Goal: Find specific page/section: Find specific page/section

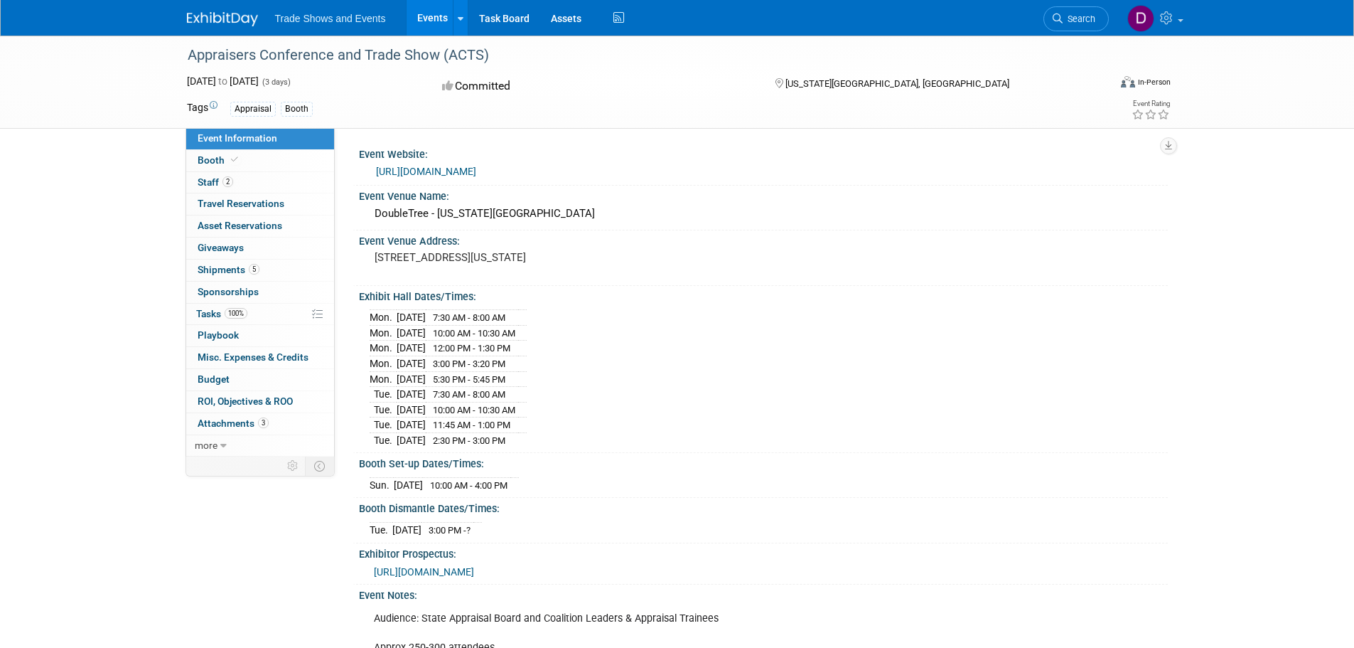
click at [444, 24] on link "Events" at bounding box center [433, 18] width 52 height 36
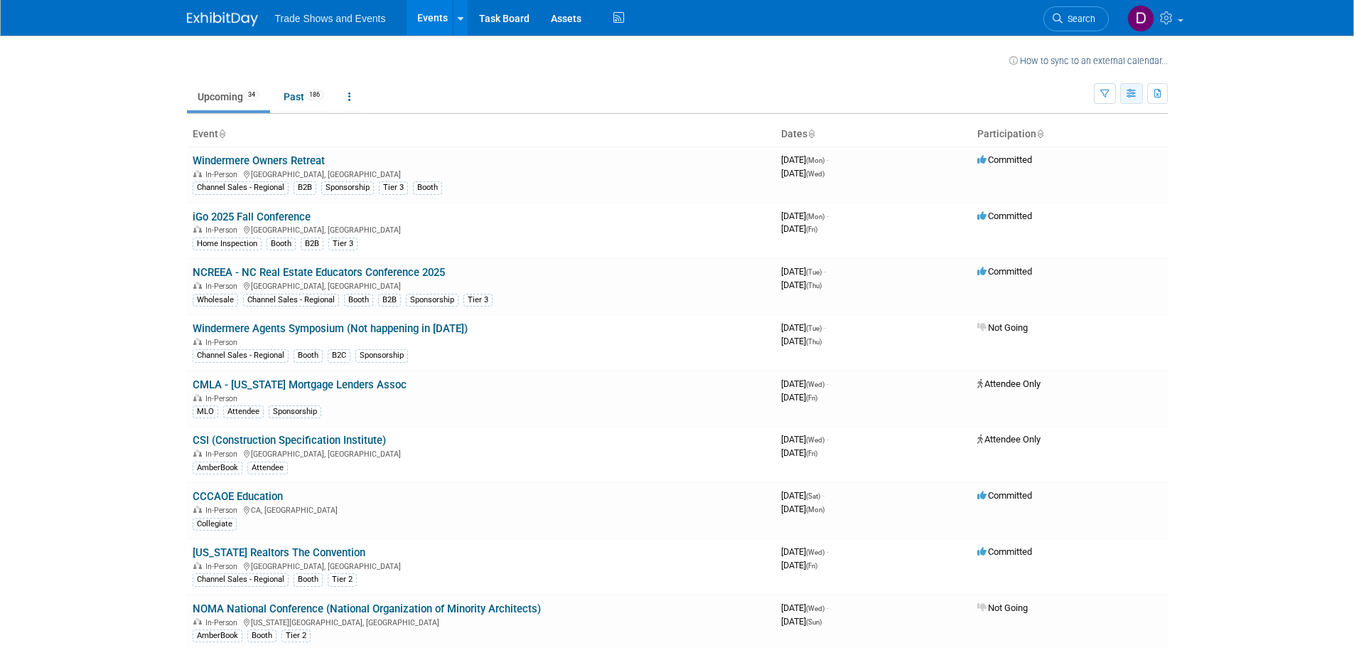
click at [1132, 98] on icon "button" at bounding box center [1132, 94] width 11 height 9
click at [1105, 97] on icon "button" at bounding box center [1104, 94] width 9 height 9
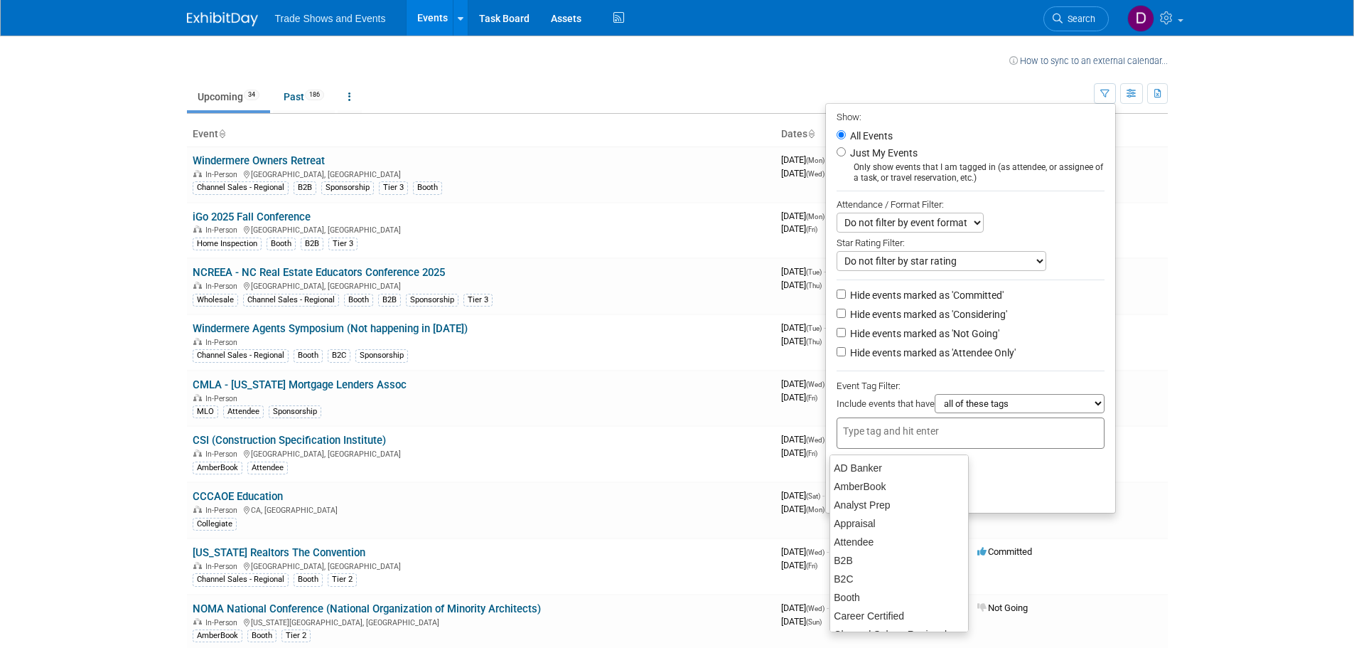
click at [898, 438] on input "text" at bounding box center [900, 431] width 114 height 14
type input "m"
type input "ml"
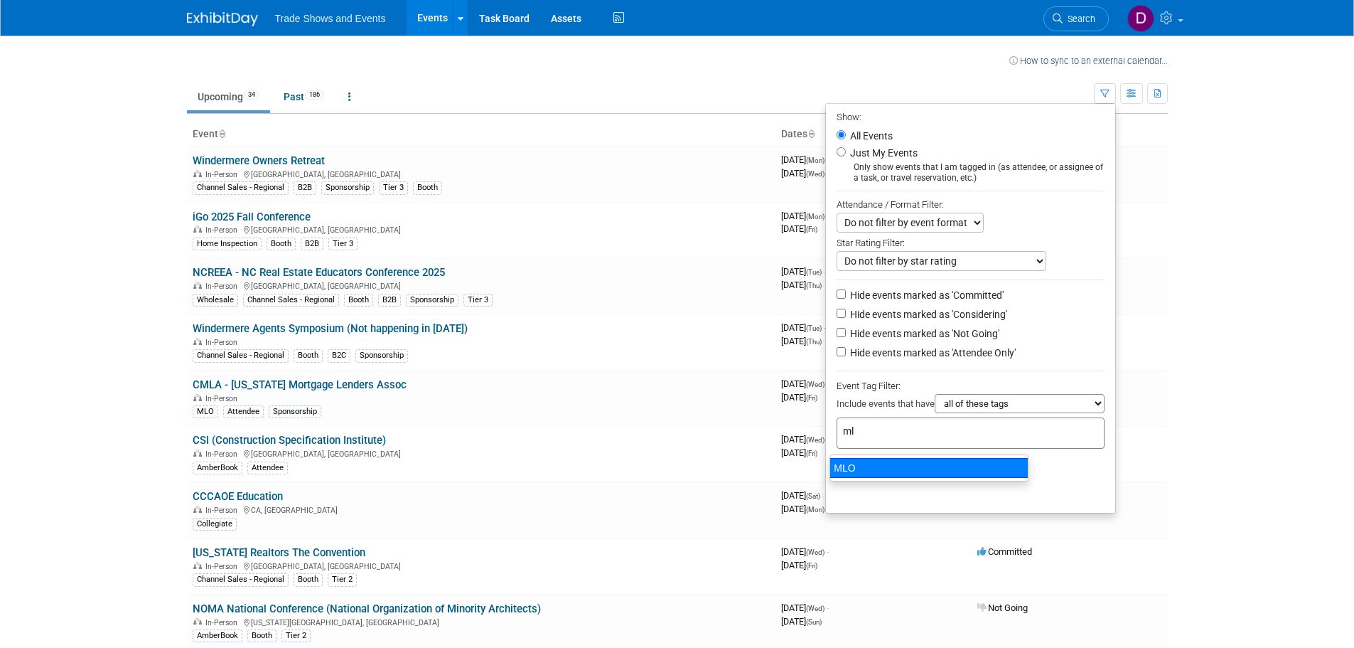
click at [886, 466] on div "MLO" at bounding box center [929, 468] width 199 height 20
type input "MLO"
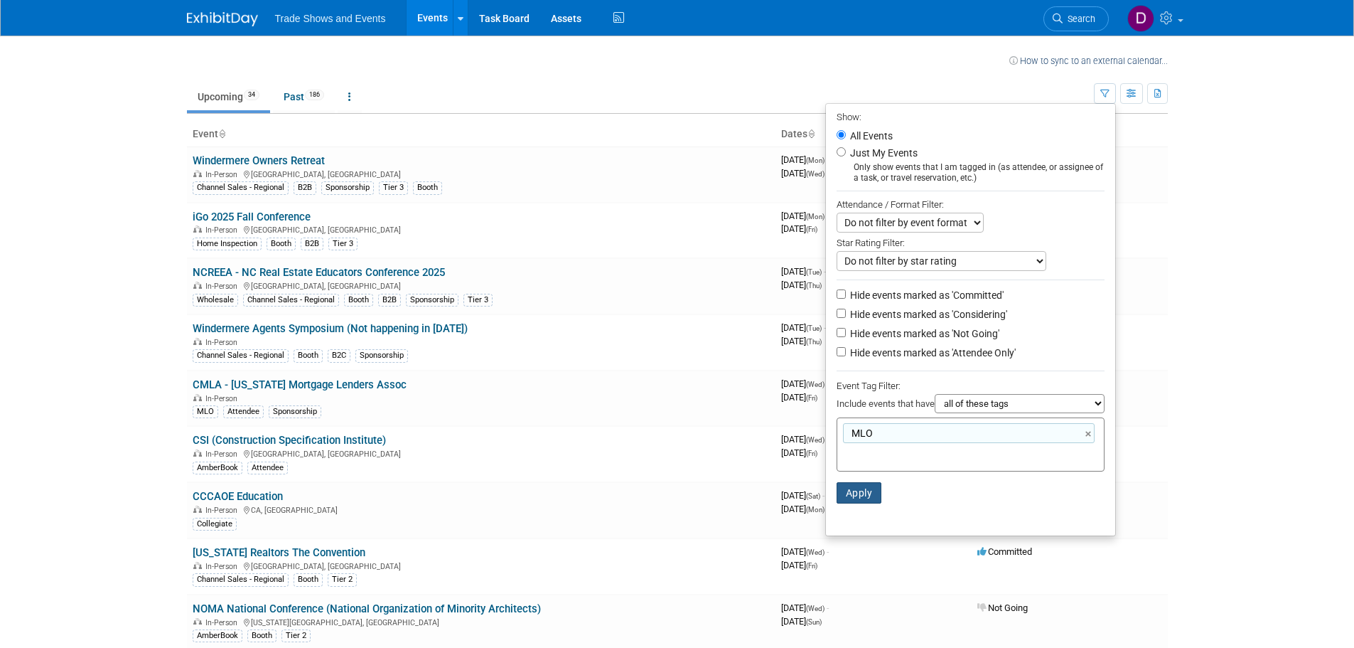
click at [854, 498] on button "Apply" at bounding box center [859, 492] width 45 height 21
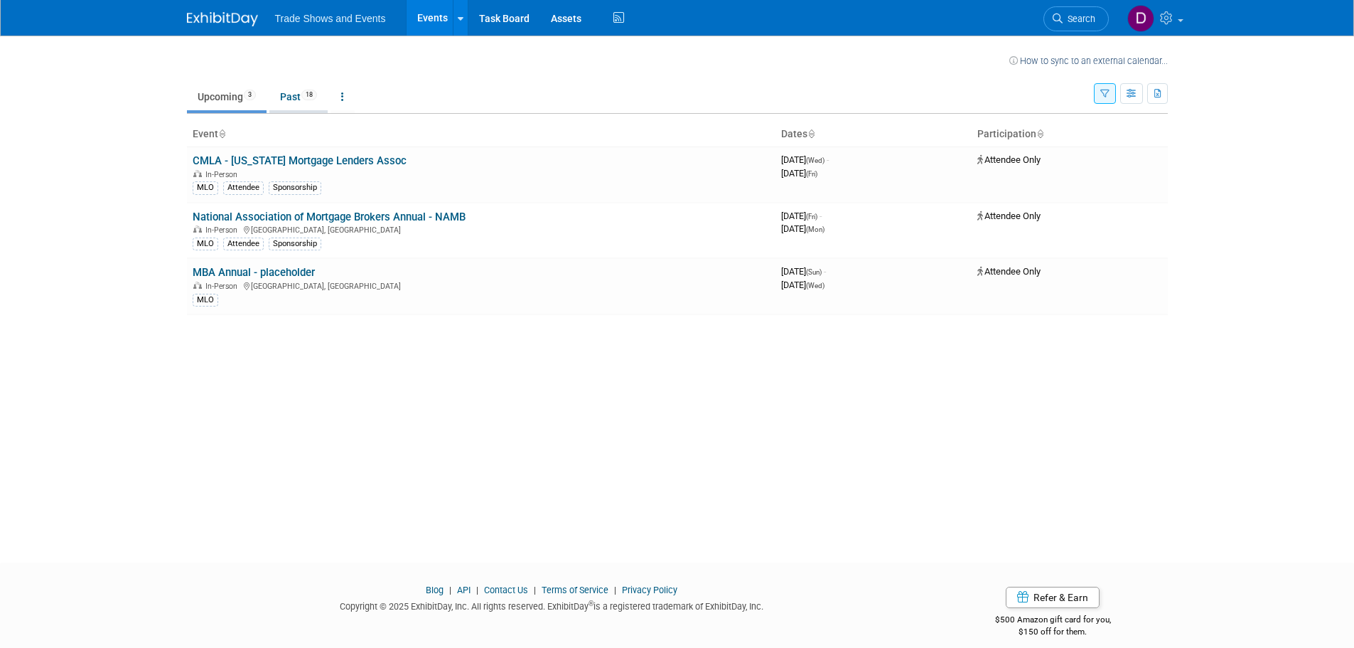
click at [302, 103] on link "Past 18" at bounding box center [298, 96] width 58 height 27
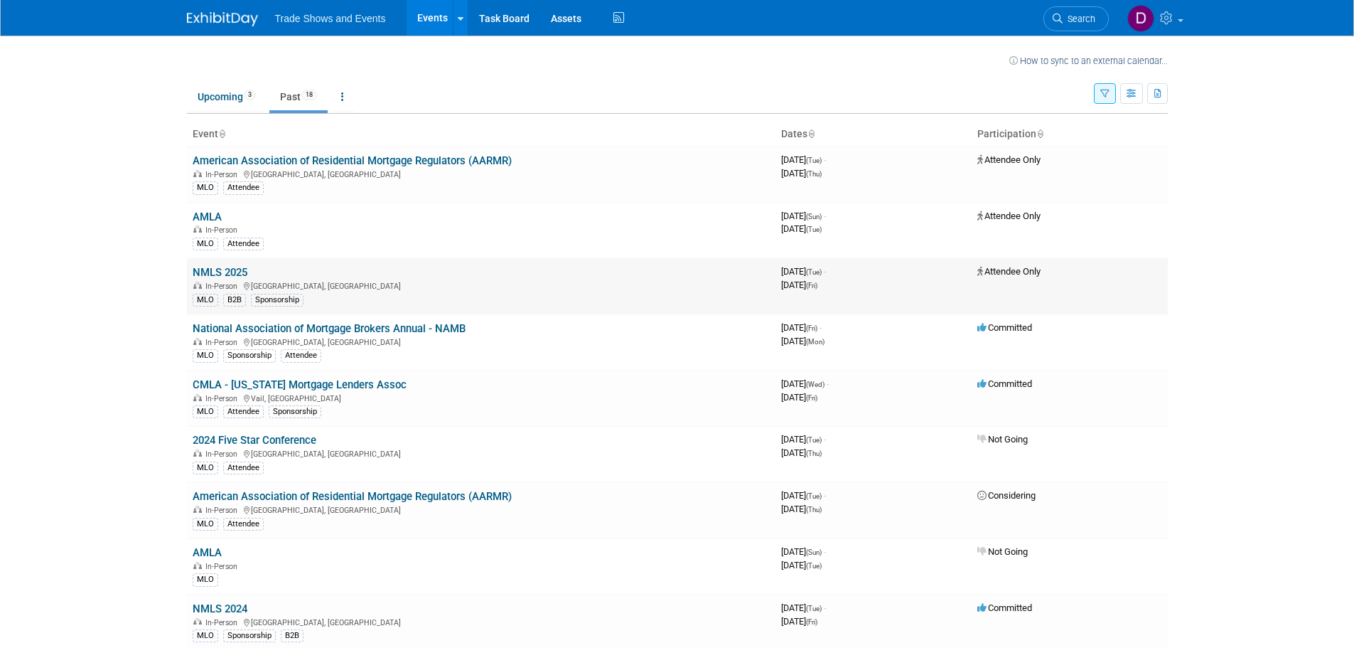
click at [215, 274] on link "NMLS 2025" at bounding box center [220, 272] width 55 height 13
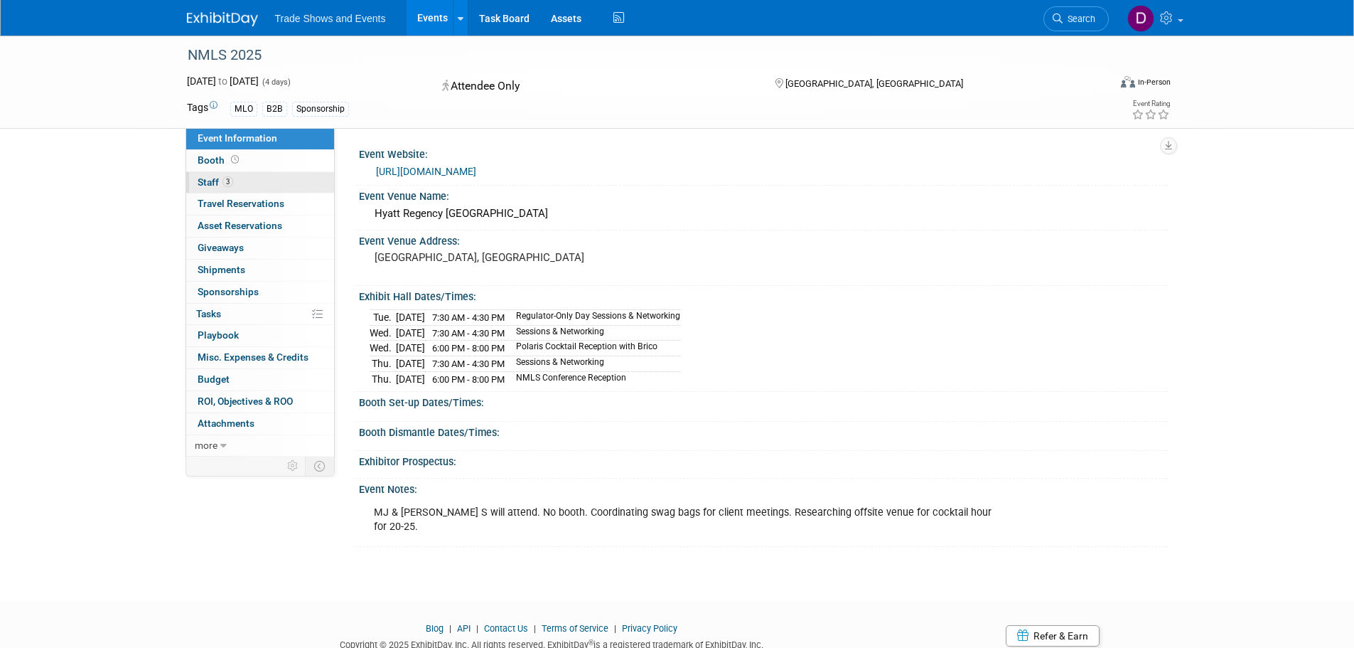
click at [211, 183] on span "Staff 3" at bounding box center [216, 181] width 36 height 11
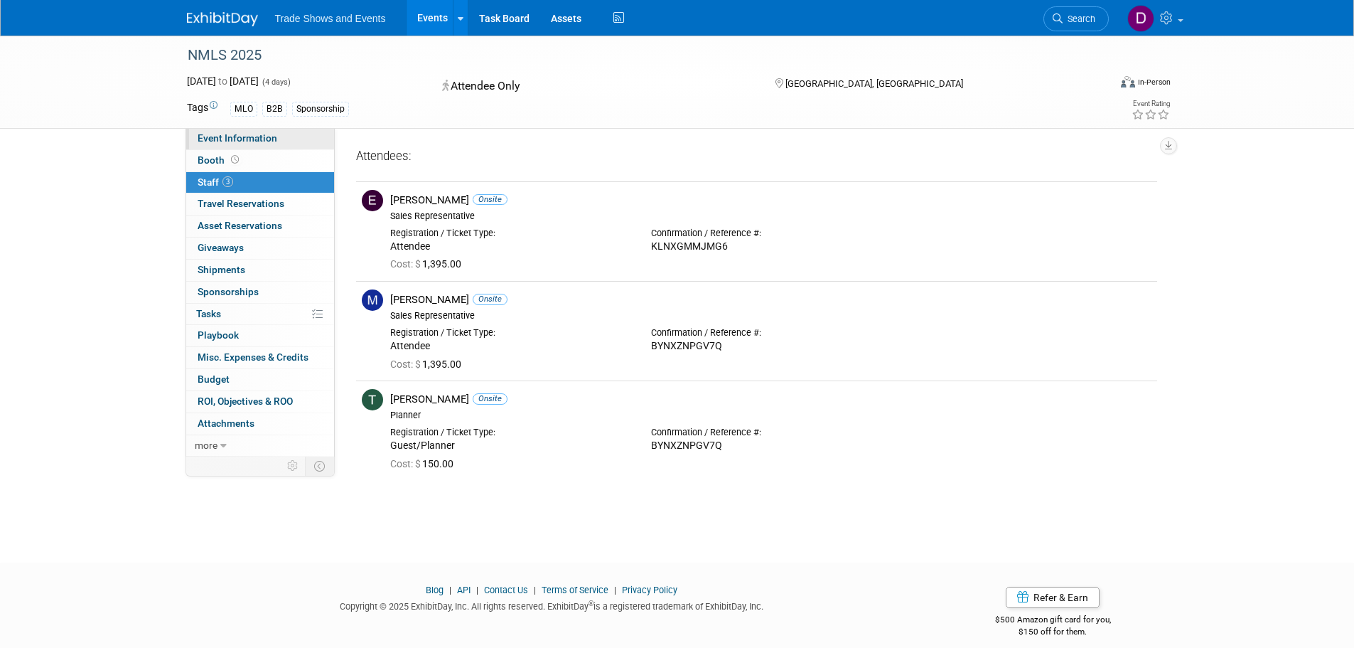
click at [215, 143] on span "Event Information" at bounding box center [238, 137] width 80 height 11
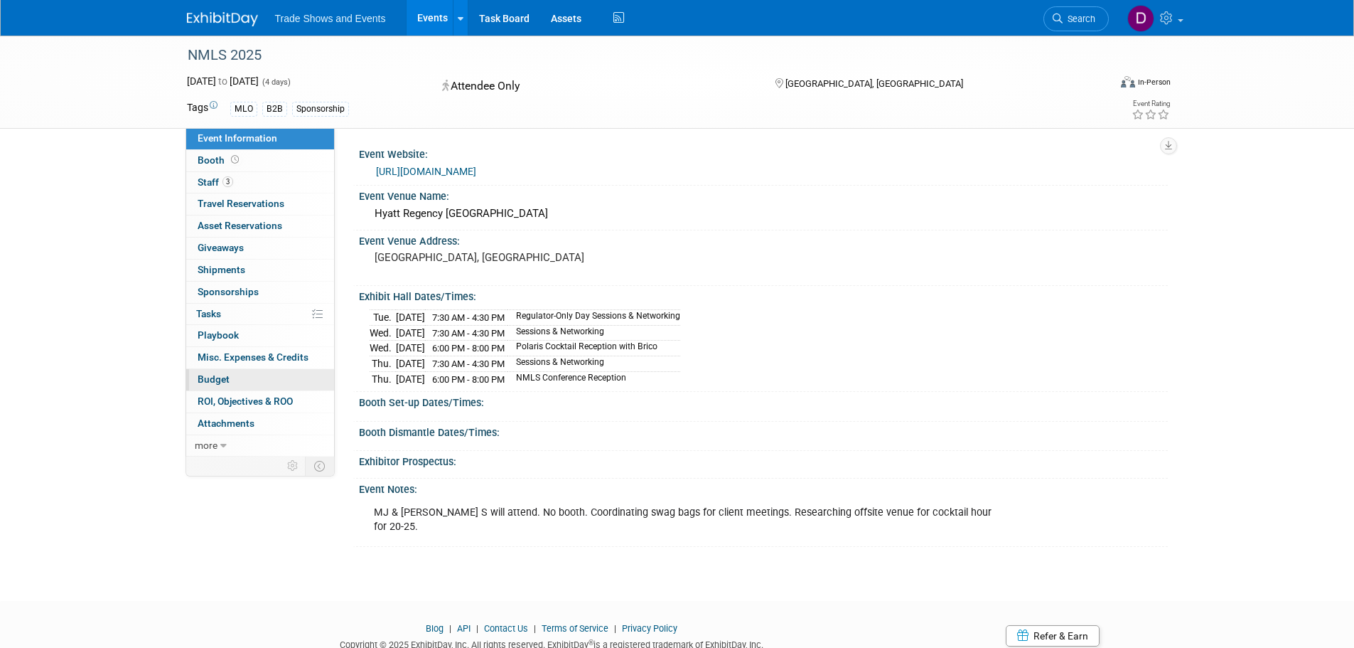
click at [237, 369] on link "Budget" at bounding box center [260, 379] width 148 height 21
